Goal: Find specific page/section: Find specific page/section

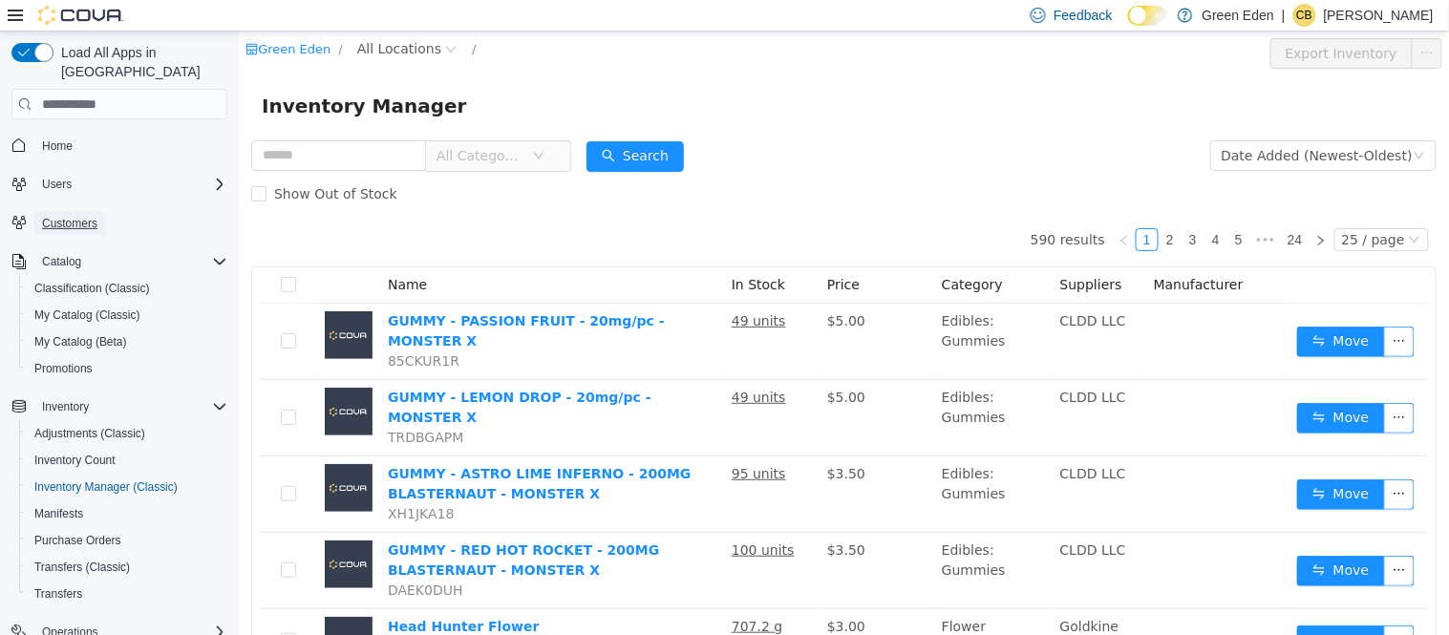
click at [92, 216] on span "Customers" at bounding box center [69, 223] width 55 height 15
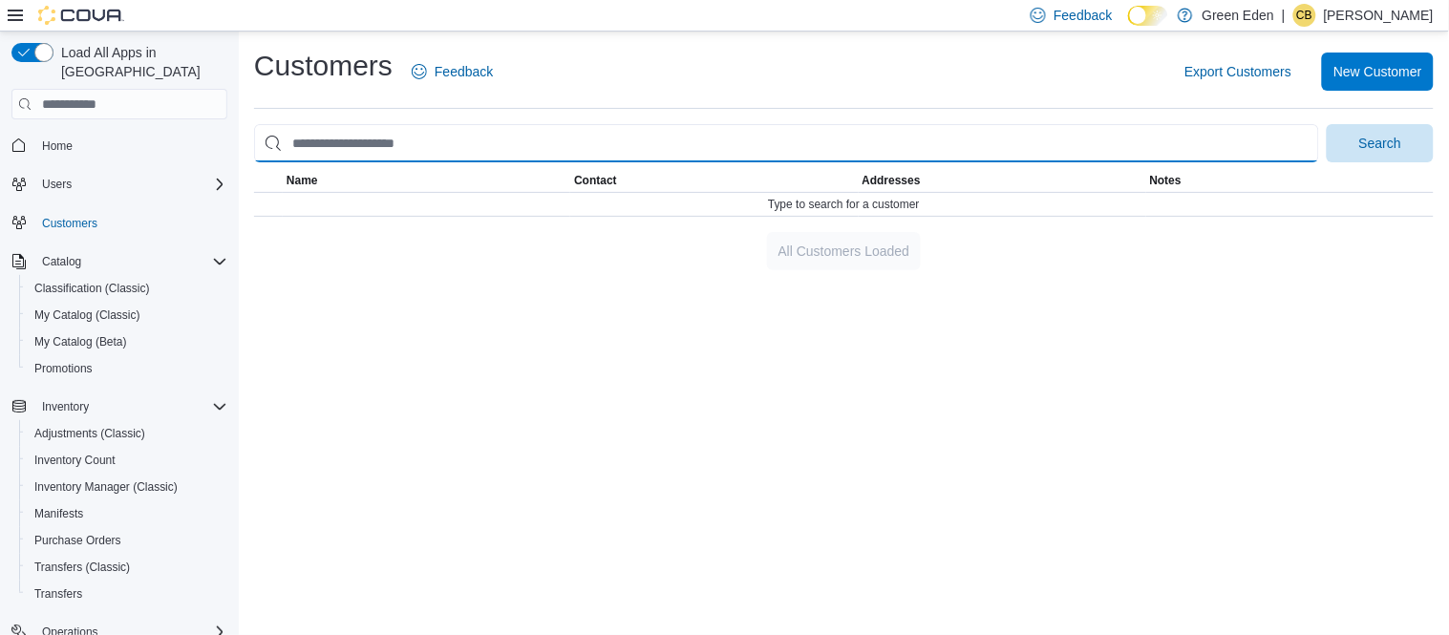
click at [418, 145] on input "search" at bounding box center [786, 143] width 1065 height 38
type input "**********"
click at [1326, 124] on button "Search" at bounding box center [1379, 143] width 107 height 38
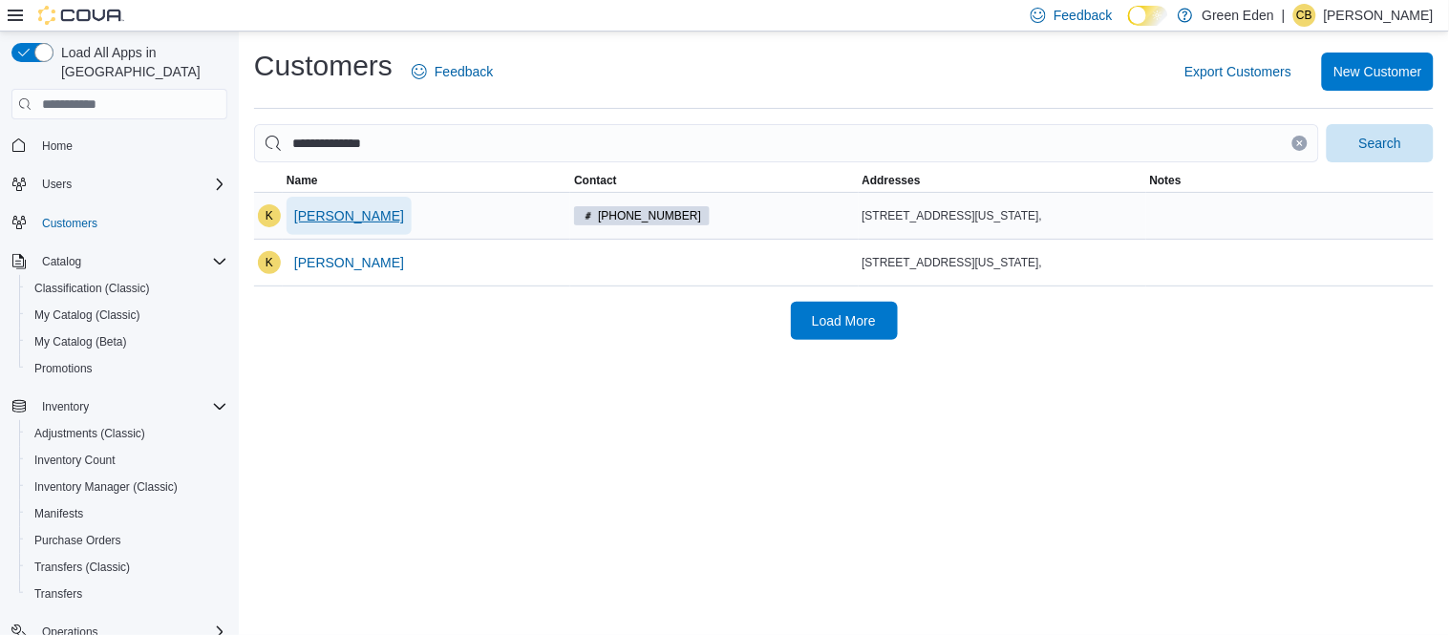
click at [380, 204] on span "[PERSON_NAME]" at bounding box center [349, 216] width 110 height 38
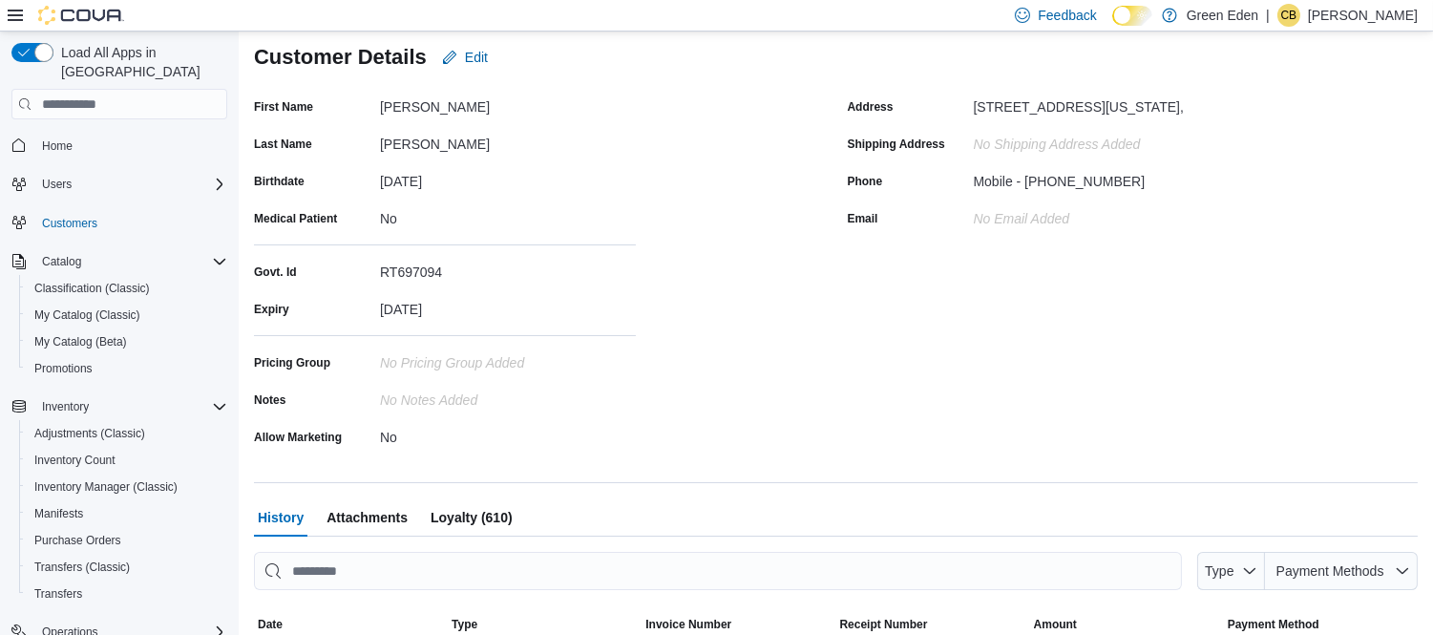
scroll to position [267, 0]
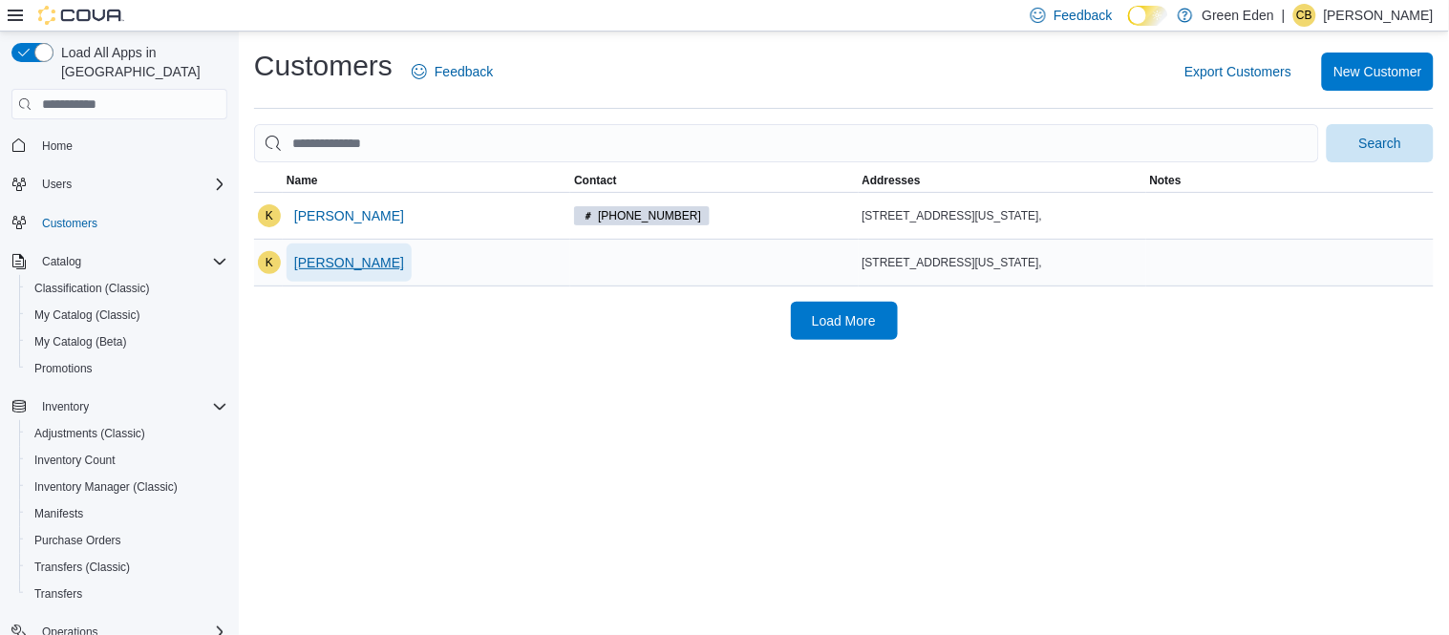
click at [344, 259] on span "[PERSON_NAME]" at bounding box center [349, 262] width 110 height 19
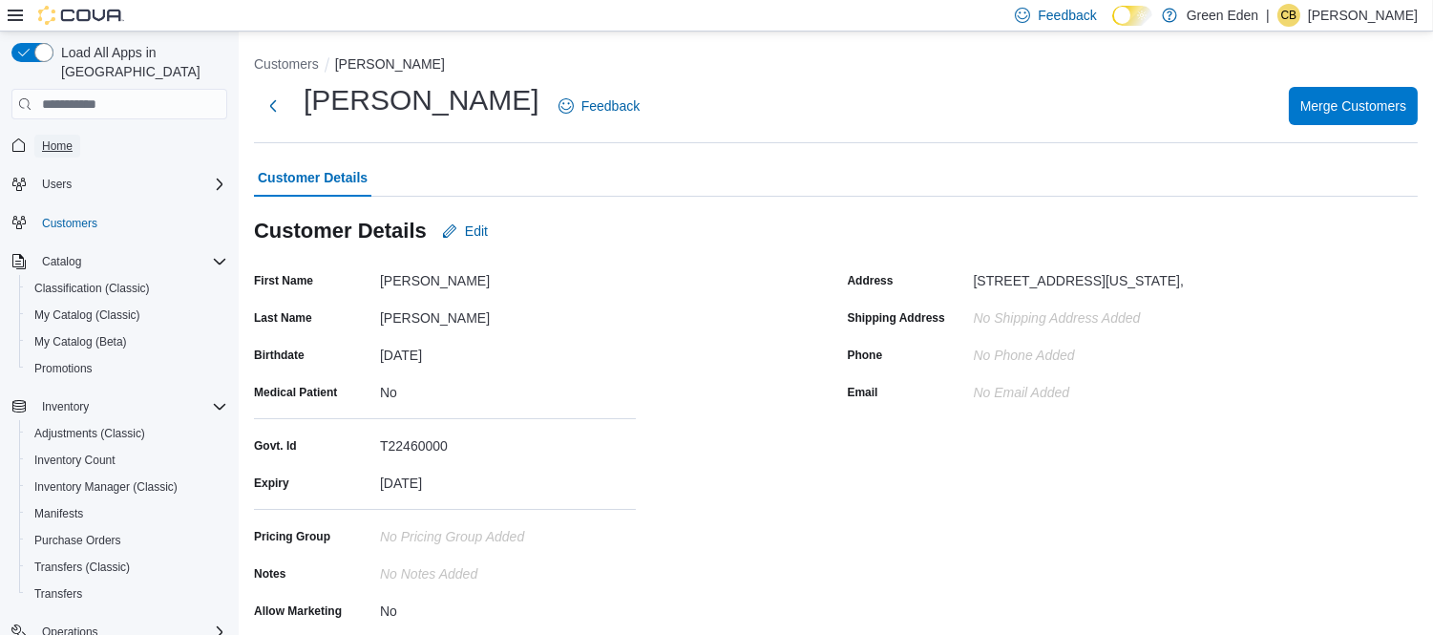
click at [74, 135] on link "Home" at bounding box center [57, 146] width 46 height 23
